Goal: Navigation & Orientation: Find specific page/section

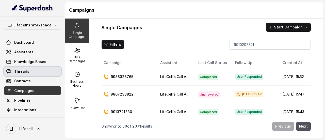
click at [31, 70] on link "Threads" at bounding box center [32, 71] width 57 height 9
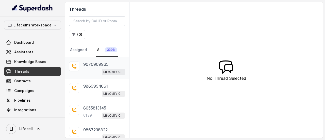
click at [95, 66] on p "9070909965" at bounding box center [95, 64] width 25 height 6
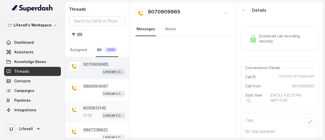
click at [105, 111] on div "8055813145 01:39 LifeCell's Call Assistant" at bounding box center [104, 112] width 42 height 14
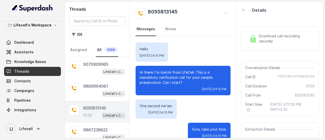
scroll to position [463, 0]
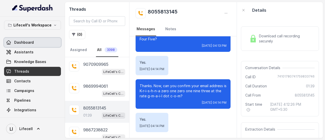
click at [25, 43] on span "Dashboard" at bounding box center [24, 42] width 20 height 5
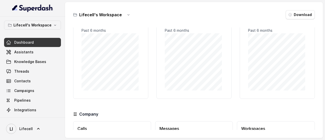
scroll to position [18, 0]
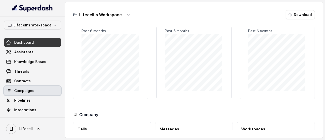
click at [26, 92] on span "Campaigns" at bounding box center [24, 90] width 20 height 5
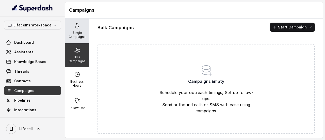
click at [74, 35] on p "Single Campaigns" at bounding box center [77, 35] width 20 height 8
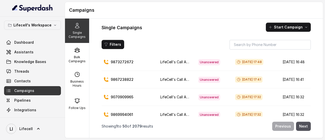
scroll to position [18, 0]
